Goal: Navigation & Orientation: Locate item on page

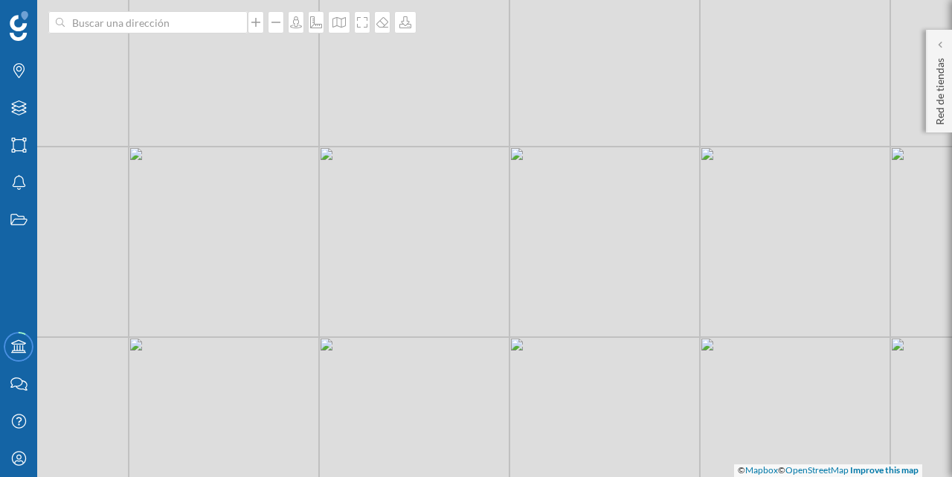
drag, startPoint x: 607, startPoint y: 249, endPoint x: 606, endPoint y: 278, distance: 28.3
click at [606, 278] on div "© Mapbox © OpenStreetMap Improve this map" at bounding box center [476, 238] width 952 height 477
click at [280, 26] on icon at bounding box center [276, 22] width 15 height 12
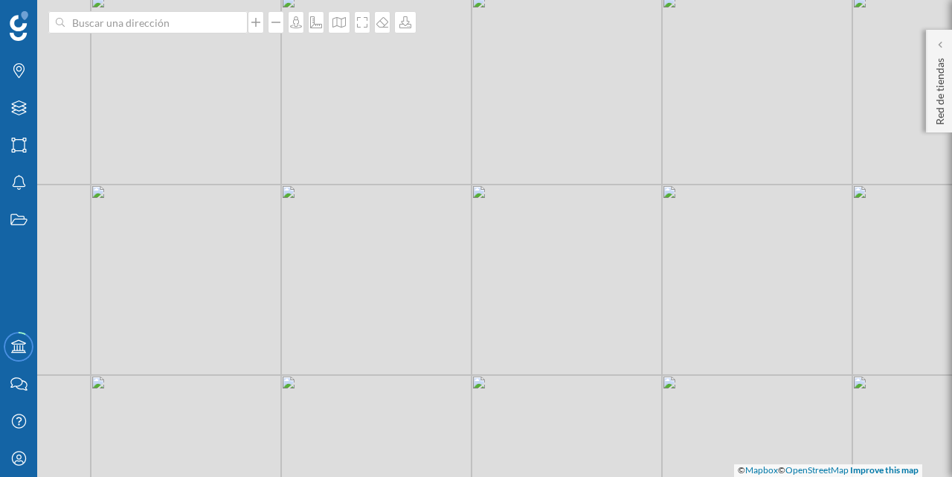
drag, startPoint x: 632, startPoint y: 340, endPoint x: 612, endPoint y: 332, distance: 21.7
click at [612, 332] on div "© Mapbox © OpenStreetMap Improve this map" at bounding box center [476, 238] width 952 height 477
click at [259, 24] on icon at bounding box center [255, 22] width 9 height 9
drag, startPoint x: 652, startPoint y: 359, endPoint x: 643, endPoint y: 341, distance: 19.7
click at [643, 341] on div "© Mapbox © OpenStreetMap Improve this map" at bounding box center [476, 238] width 952 height 477
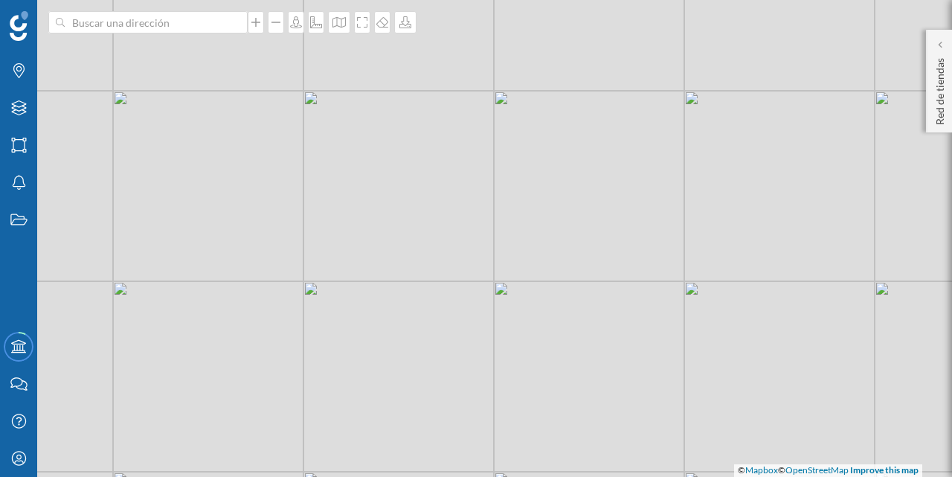
drag, startPoint x: 659, startPoint y: 338, endPoint x: 681, endPoint y: 318, distance: 29.5
click at [681, 318] on div "© Mapbox © OpenStreetMap Improve this map" at bounding box center [476, 238] width 952 height 477
drag, startPoint x: 709, startPoint y: 355, endPoint x: 714, endPoint y: 347, distance: 9.7
click at [714, 347] on div "© Mapbox © OpenStreetMap Improve this map" at bounding box center [476, 238] width 952 height 477
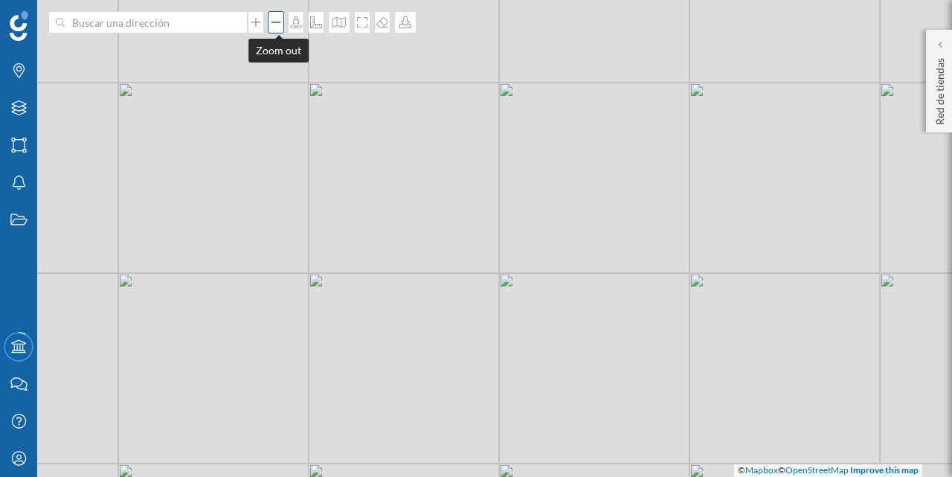
click at [278, 22] on icon at bounding box center [276, 22] width 9 height 1
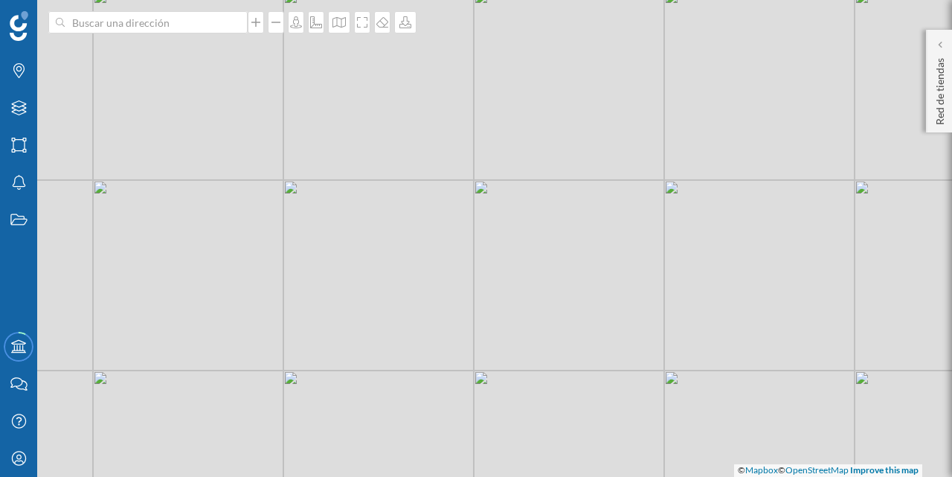
drag, startPoint x: 699, startPoint y: 303, endPoint x: 685, endPoint y: 322, distance: 23.5
click at [685, 322] on div "© Mapbox © OpenStreetMap Improve this map" at bounding box center [476, 238] width 952 height 477
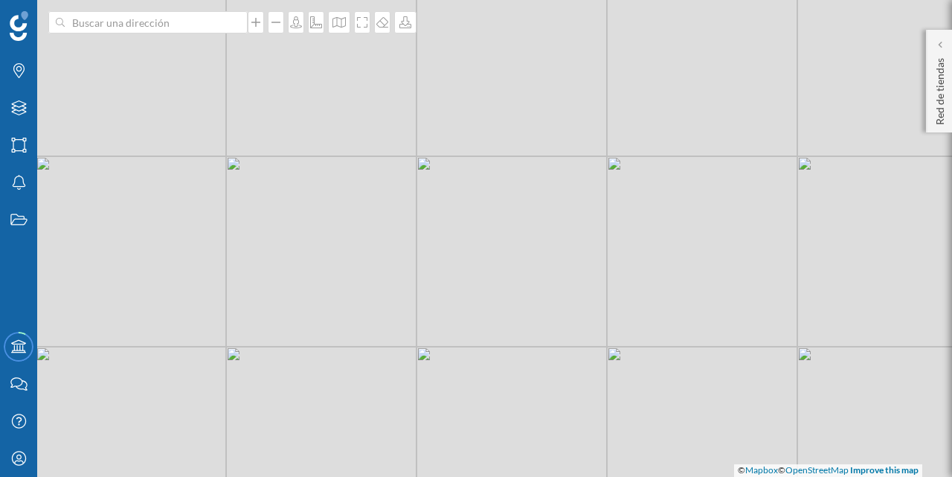
drag, startPoint x: 676, startPoint y: 329, endPoint x: 618, endPoint y: 305, distance: 62.0
click at [618, 305] on div "© Mapbox © OpenStreetMap Improve this map" at bounding box center [476, 238] width 952 height 477
